Goal: Information Seeking & Learning: Learn about a topic

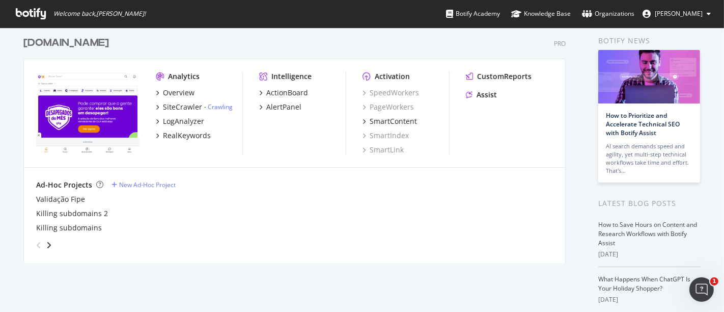
scroll to position [57, 0]
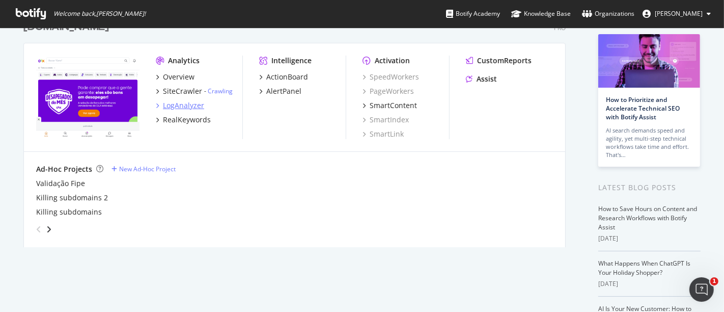
click at [183, 102] on div "LogAnalyzer" at bounding box center [183, 105] width 41 height 10
